Goal: Information Seeking & Learning: Learn about a topic

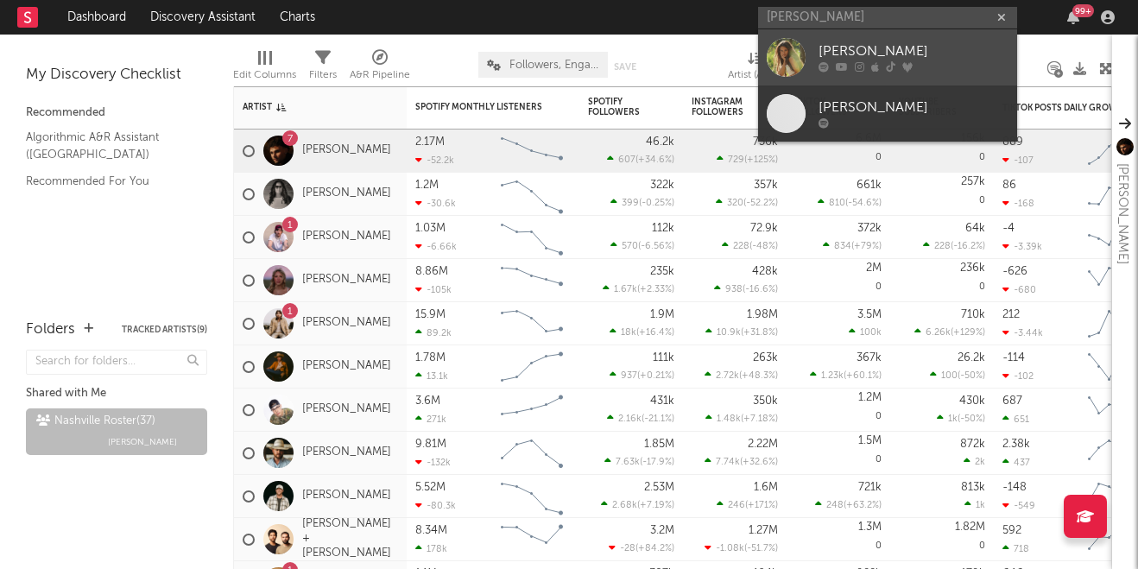
type input "[PERSON_NAME]"
click at [885, 45] on div "[PERSON_NAME]" at bounding box center [914, 51] width 190 height 21
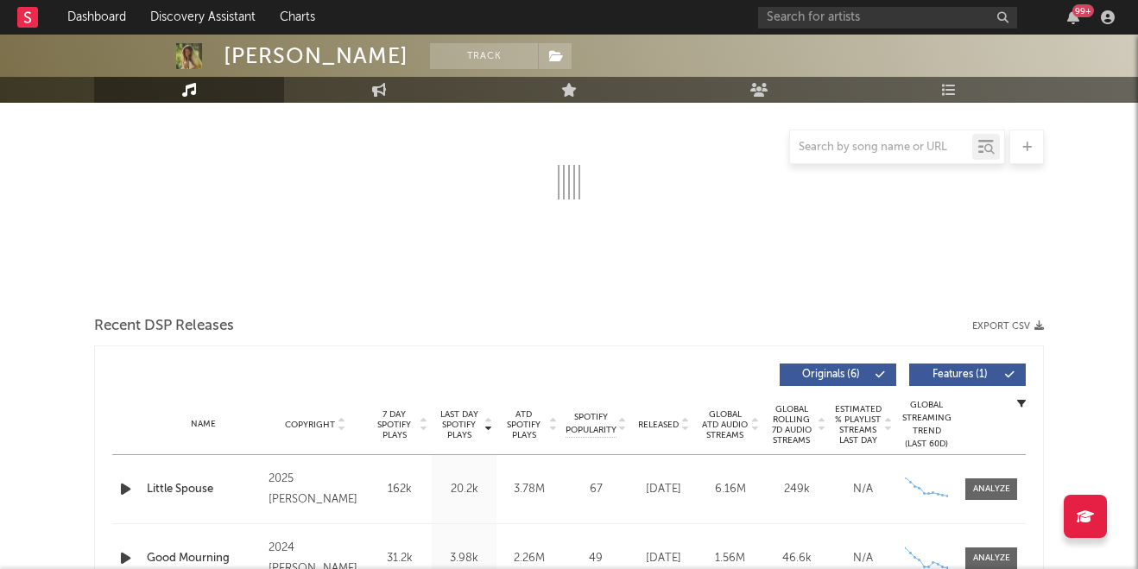
select select "6m"
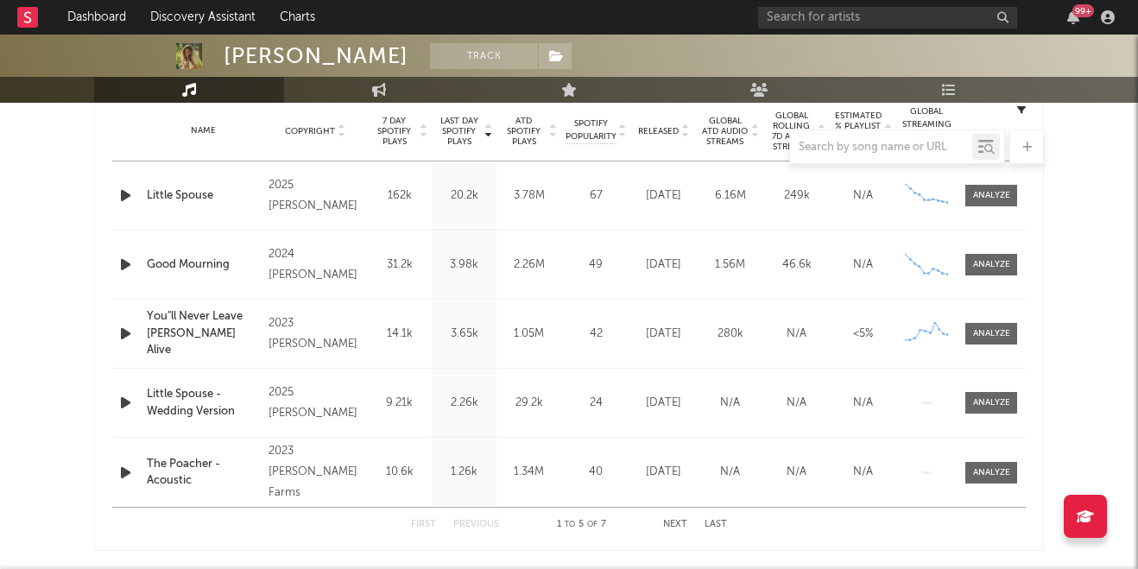
scroll to position [707, 0]
